Goal: Transaction & Acquisition: Download file/media

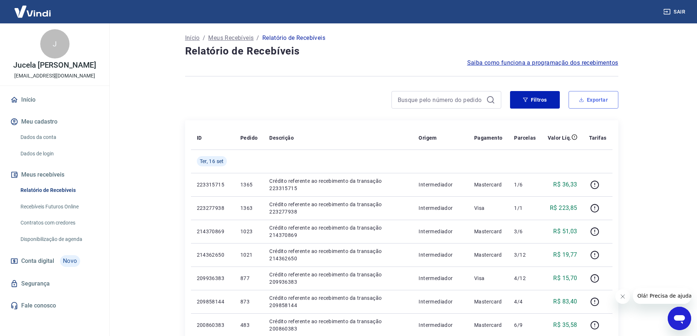
click at [593, 103] on button "Exportar" at bounding box center [593, 100] width 50 height 18
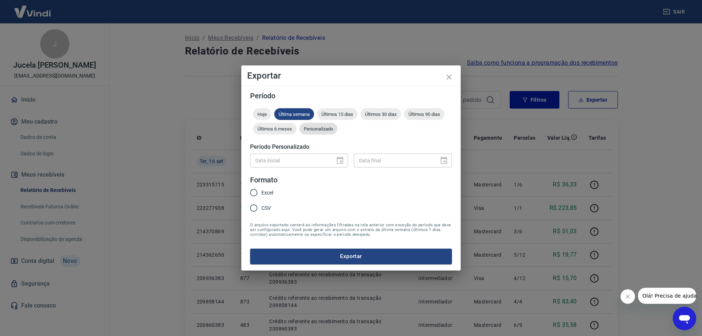
click at [322, 131] on span "Personalizado" at bounding box center [319, 128] width 38 height 5
click at [325, 131] on span "Personalizado" at bounding box center [319, 128] width 38 height 5
click at [341, 161] on icon "Choose date" at bounding box center [340, 160] width 7 height 7
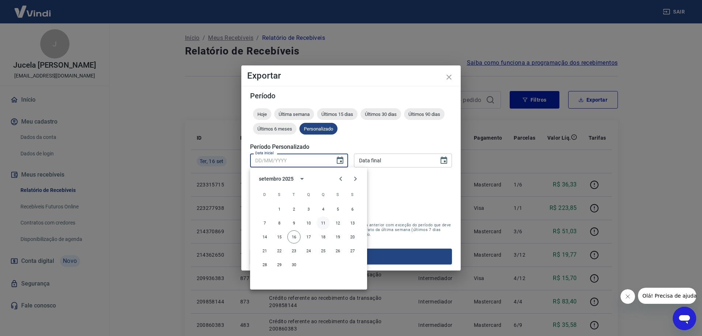
click at [320, 222] on button "11" at bounding box center [323, 223] width 13 height 13
type input "[DATE]"
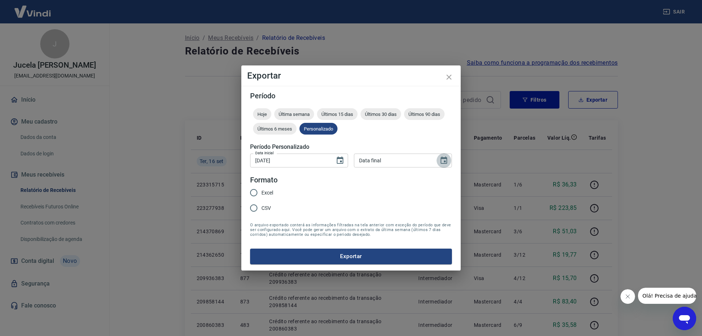
click at [442, 158] on icon "Choose date" at bounding box center [444, 160] width 7 height 7
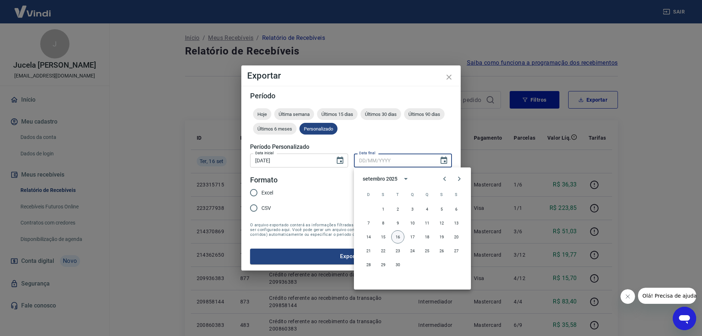
click at [400, 235] on button "16" at bounding box center [397, 236] width 13 height 13
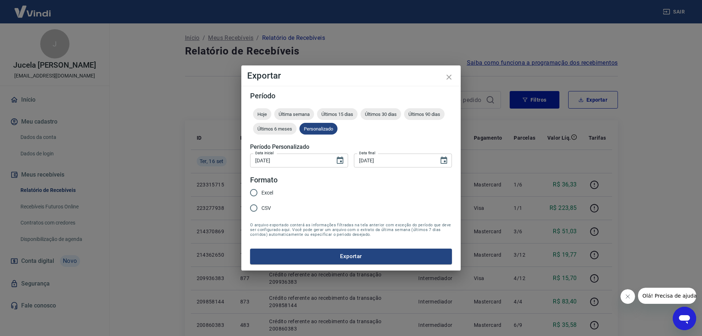
type input "[DATE]"
click at [264, 209] on span "CSV" at bounding box center [267, 208] width 10 height 8
click at [262, 209] on input "CSV" at bounding box center [253, 207] width 15 height 15
radio input "true"
click at [293, 253] on button "Exportar" at bounding box center [351, 256] width 202 height 15
